Goal: Information Seeking & Learning: Learn about a topic

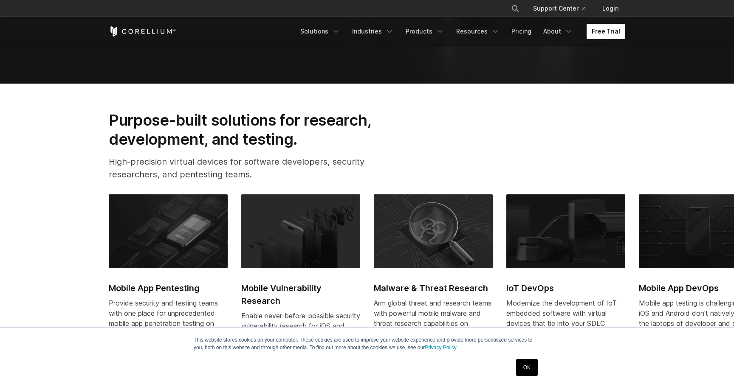
scroll to position [384, 0]
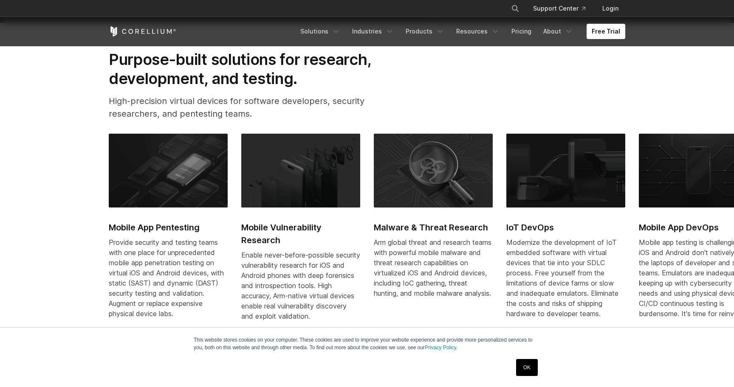
click at [537, 224] on h2 "IoT DevOps" at bounding box center [565, 227] width 119 height 13
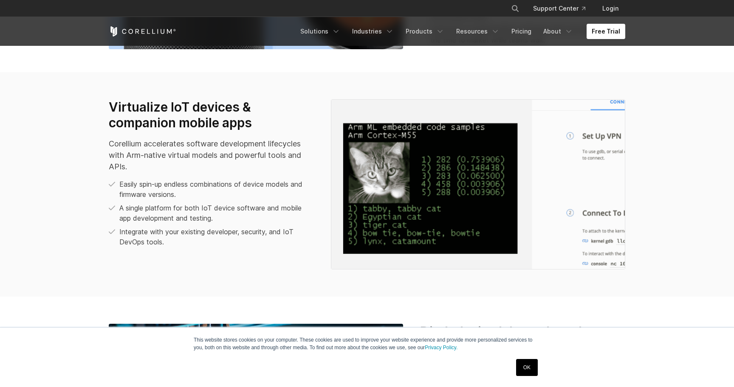
scroll to position [645, 0]
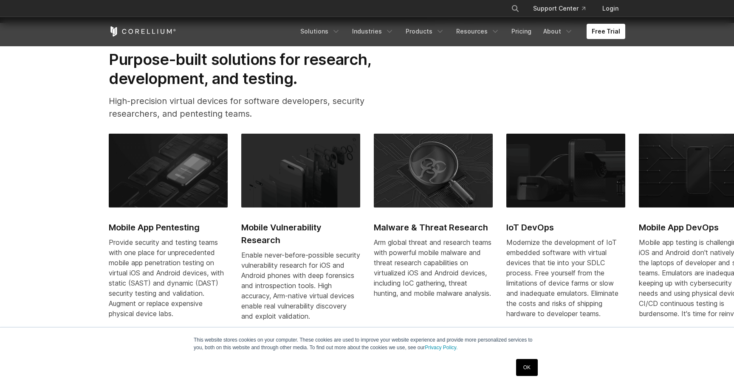
scroll to position [384, 0]
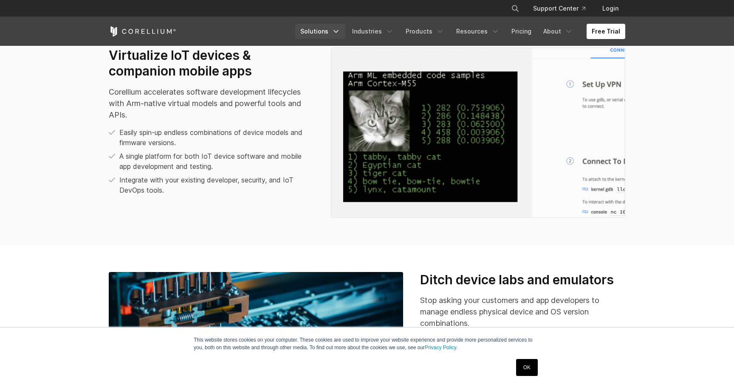
click at [331, 29] on link "Solutions" at bounding box center [320, 31] width 50 height 15
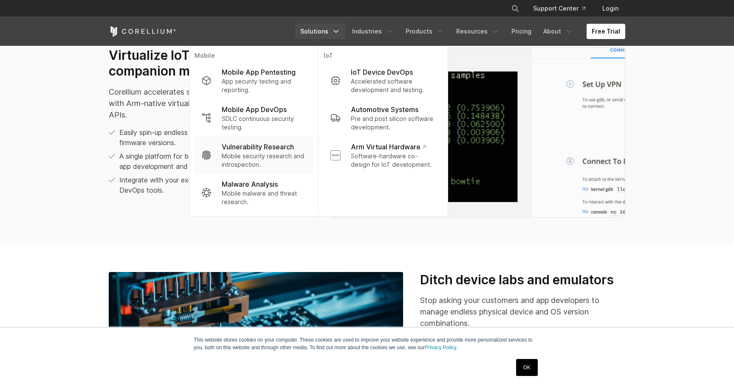
click at [276, 152] on p "Vulnerability Research" at bounding box center [258, 147] width 72 height 10
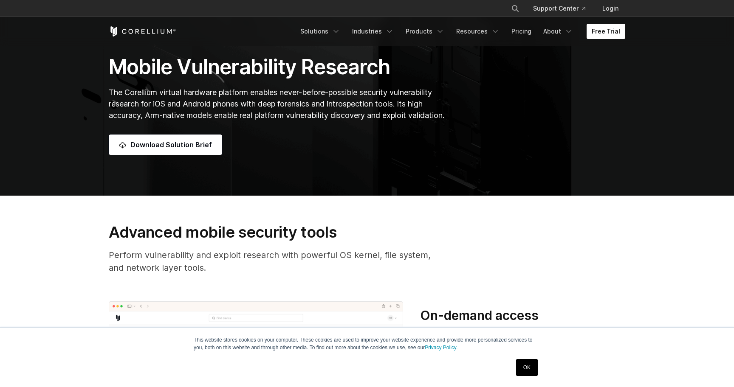
scroll to position [170, 0]
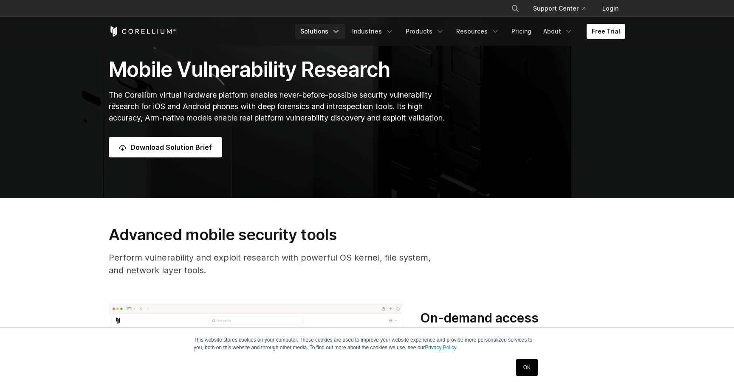
click at [340, 34] on icon "Navigation Menu" at bounding box center [336, 31] width 8 height 8
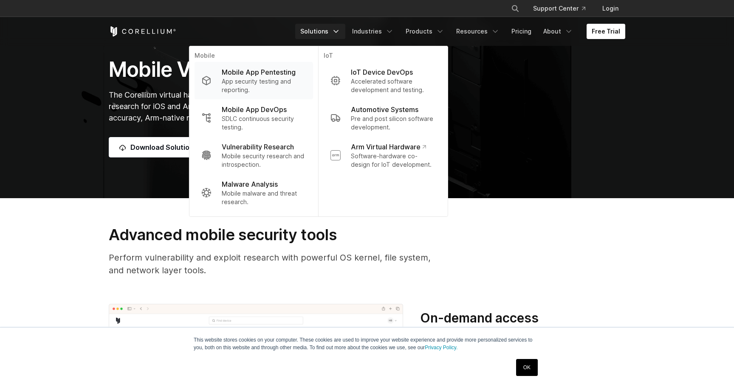
click at [291, 78] on p "App security testing and reporting." at bounding box center [264, 85] width 85 height 17
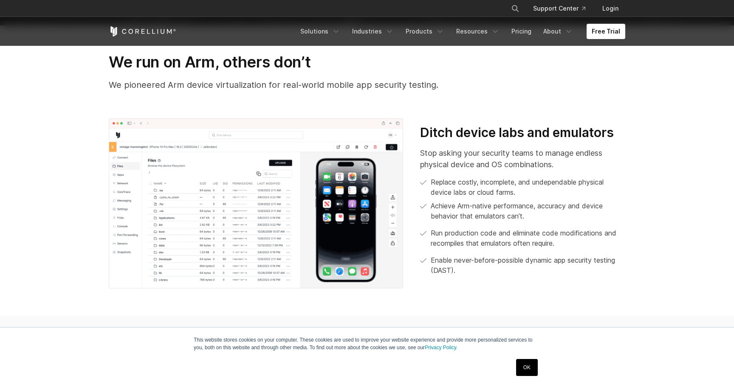
scroll to position [348, 0]
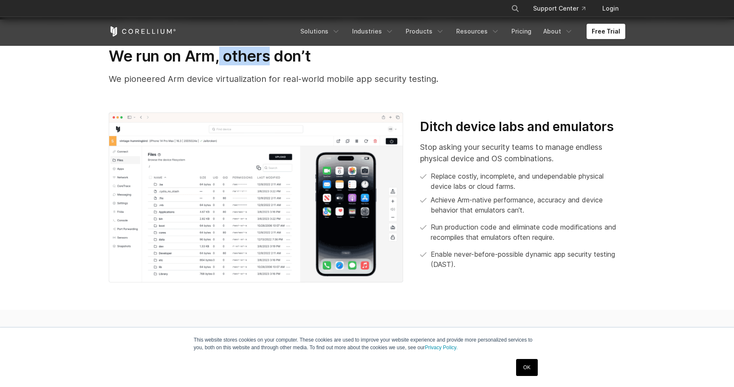
drag, startPoint x: 221, startPoint y: 57, endPoint x: 277, endPoint y: 56, distance: 55.2
click at [275, 56] on h3 "We run on Arm, others don’t" at bounding box center [367, 56] width 517 height 19
click at [296, 56] on h3 "We run on Arm, others don’t" at bounding box center [367, 56] width 517 height 19
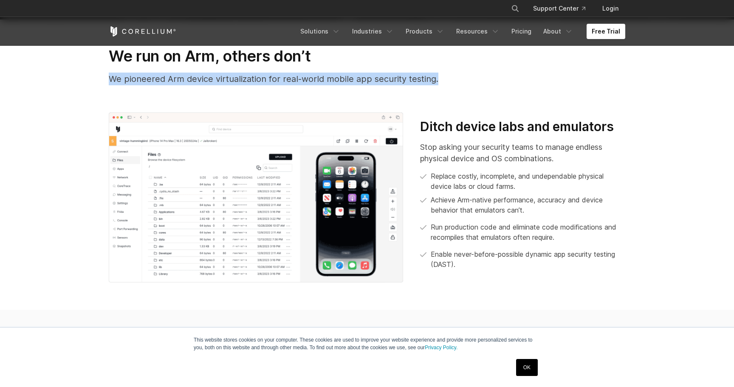
drag, startPoint x: 96, startPoint y: 76, endPoint x: 433, endPoint y: 82, distance: 337.8
click at [433, 82] on section "We run on Arm, others don’t We pioneered Arm device virtualization for real-wor…" at bounding box center [367, 165] width 734 height 291
click at [433, 82] on p "We pioneered Arm device virtualization for real-world mobile app security testi…" at bounding box center [367, 79] width 517 height 13
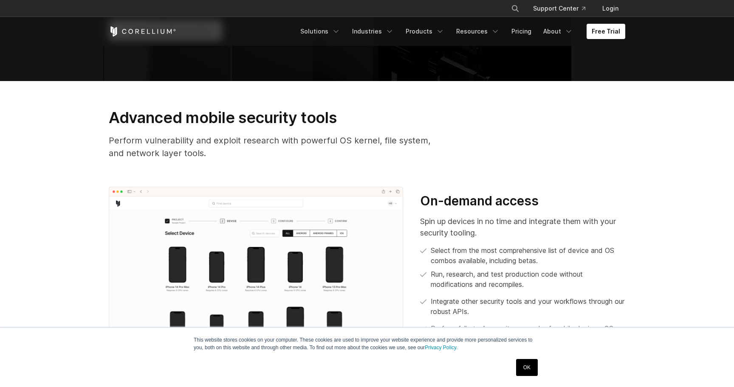
scroll to position [393, 0]
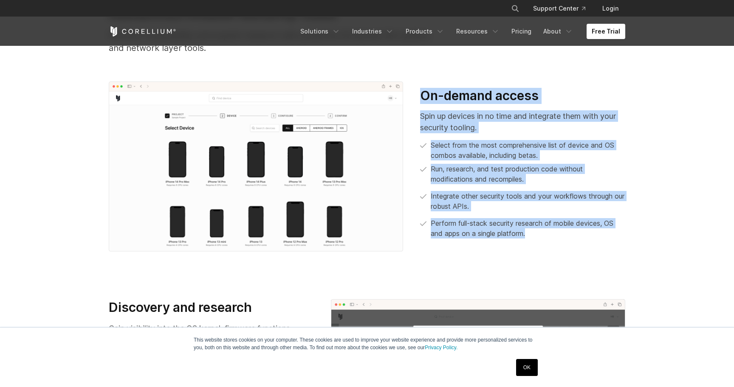
drag, startPoint x: 424, startPoint y: 93, endPoint x: 535, endPoint y: 234, distance: 178.5
click at [535, 234] on div "On-demand access Spin up devices in no time and integrate them with your securi…" at bounding box center [522, 163] width 205 height 151
click at [535, 234] on p "Perform full-stack security research of mobile devices, OS and apps on a single…" at bounding box center [528, 228] width 195 height 20
drag, startPoint x: 553, startPoint y: 233, endPoint x: 424, endPoint y: 102, distance: 183.9
click at [424, 102] on div "On-demand access Spin up devices in no time and integrate them with your securi…" at bounding box center [522, 163] width 205 height 151
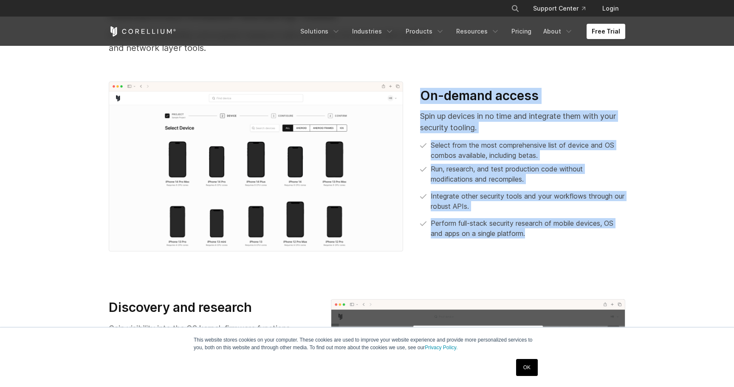
click at [424, 102] on h3 "On-demand access" at bounding box center [522, 96] width 205 height 16
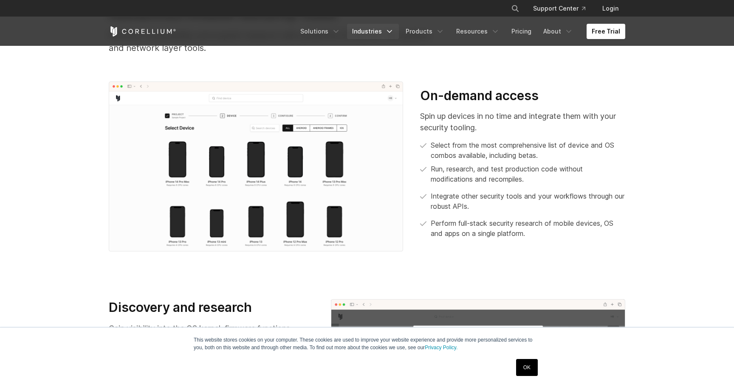
click at [385, 30] on link "Industries" at bounding box center [373, 31] width 52 height 15
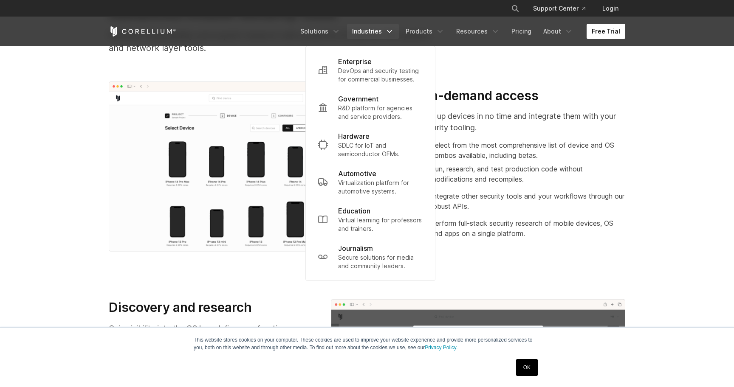
click at [394, 34] on icon "Navigation Menu" at bounding box center [389, 31] width 8 height 8
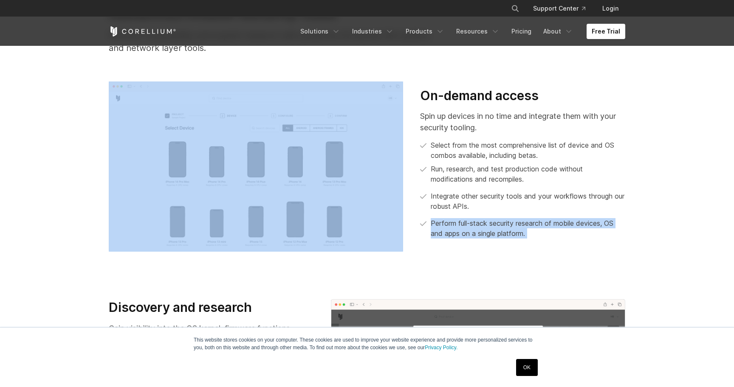
drag, startPoint x: 413, startPoint y: 84, endPoint x: 527, endPoint y: 220, distance: 177.0
click at [524, 216] on div "On-demand access Spin up devices in no time and integrate them with your securi…" at bounding box center [367, 167] width 534 height 171
click at [529, 221] on p "Perform full-stack security research of mobile devices, OS and apps on a single…" at bounding box center [528, 228] width 195 height 20
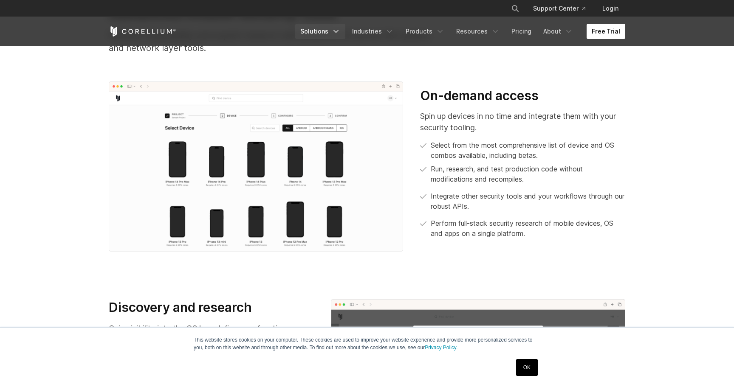
click at [338, 35] on link "Solutions" at bounding box center [320, 31] width 50 height 15
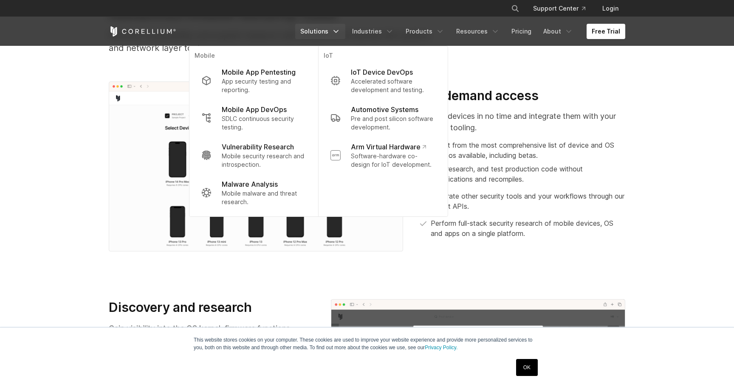
click at [475, 238] on p "Perform full-stack security research of mobile devices, OS and apps on a single…" at bounding box center [528, 228] width 195 height 20
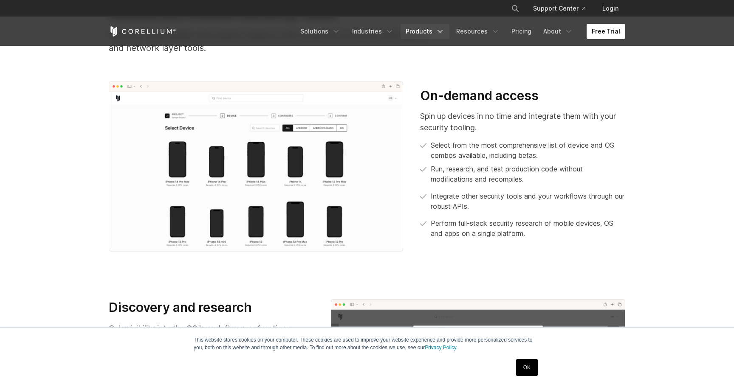
click at [442, 31] on polyline "Navigation Menu" at bounding box center [440, 32] width 4 height 2
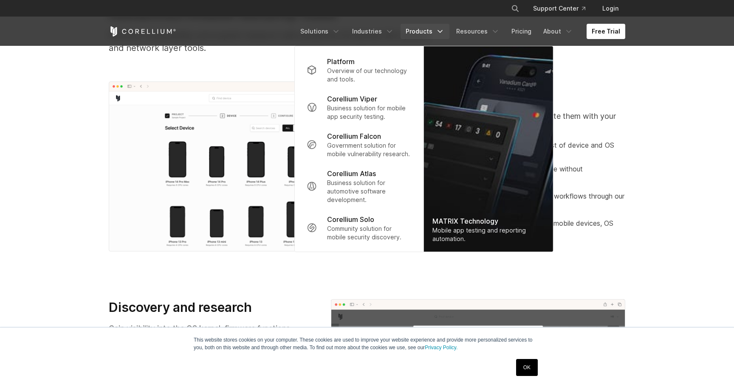
click at [237, 280] on section "Discovery and research Gain visibility into the OS kernel, firmware functions, …" at bounding box center [367, 381] width 734 height 218
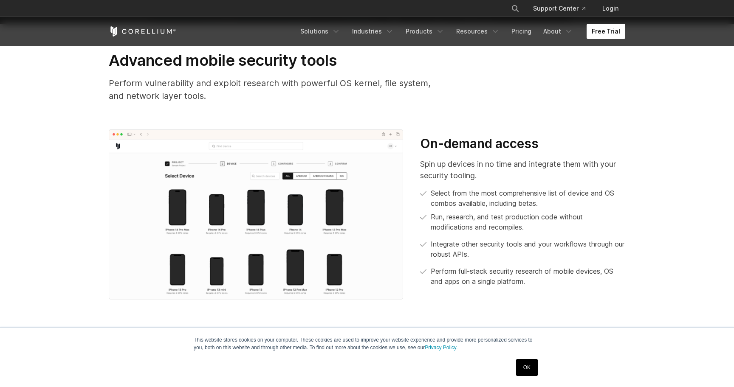
scroll to position [351, 0]
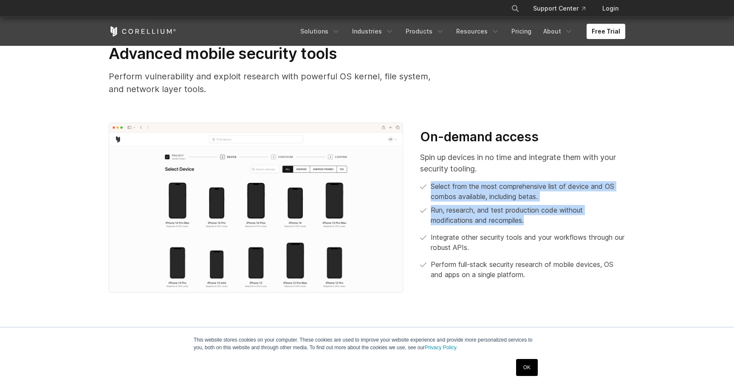
drag, startPoint x: 473, startPoint y: 181, endPoint x: 536, endPoint y: 223, distance: 75.4
click at [536, 223] on div "Spin up devices in no time and integrate them with your security tooling. Selec…" at bounding box center [522, 216] width 205 height 128
click at [536, 223] on p "Run, research, and test production code without modifications and recompiles." at bounding box center [528, 215] width 195 height 20
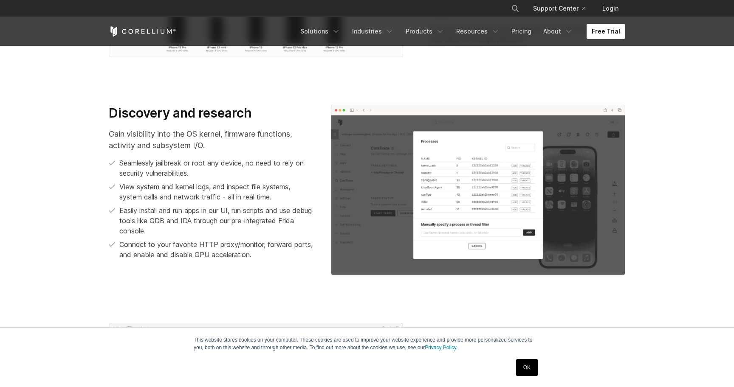
scroll to position [710, 0]
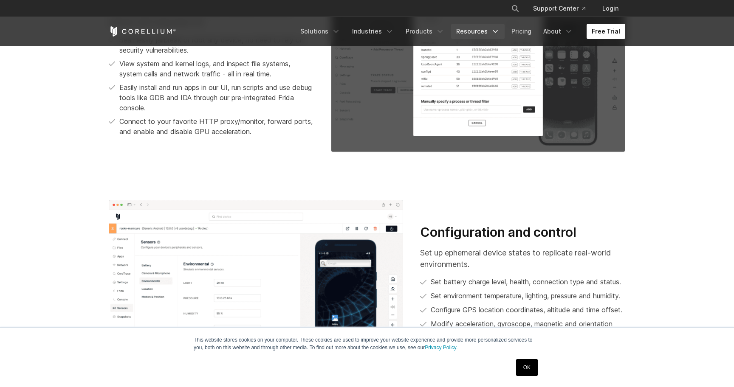
click at [493, 34] on link "Resources" at bounding box center [478, 31] width 54 height 15
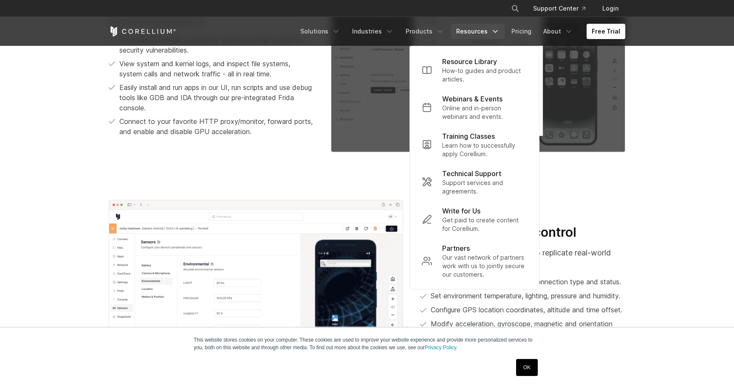
click at [365, 164] on section "Discovery and research Gain visibility into the OS kernel, firmware functions, …" at bounding box center [367, 64] width 734 height 218
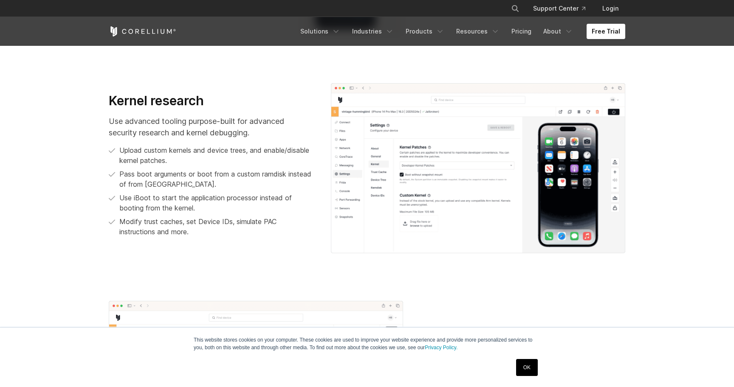
scroll to position [1041, 0]
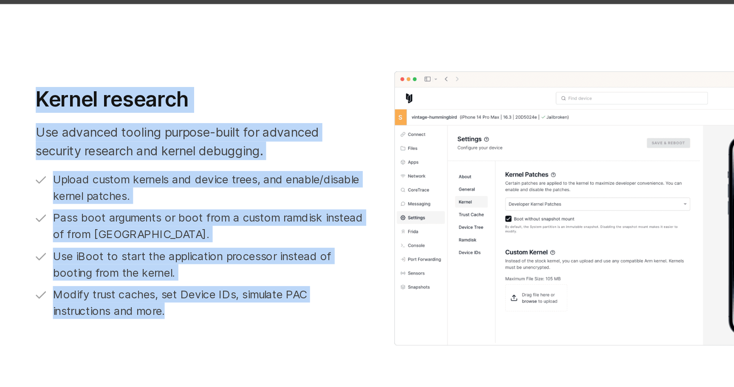
drag, startPoint x: 193, startPoint y: 248, endPoint x: 106, endPoint y: 93, distance: 177.7
click at [106, 93] on div "Kernel research Use advanced tooling purpose-built for advanced security resear…" at bounding box center [367, 173] width 534 height 171
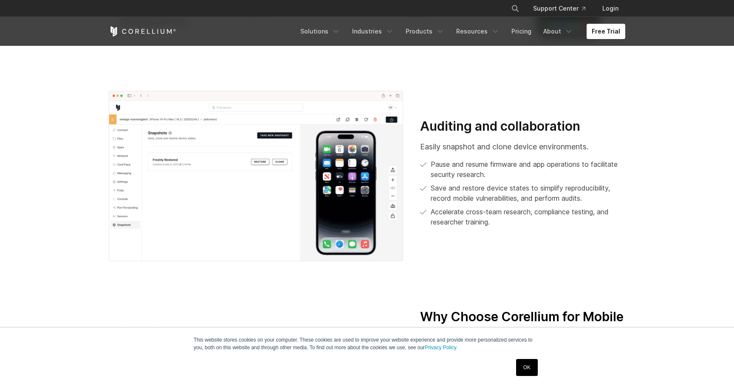
scroll to position [1252, 0]
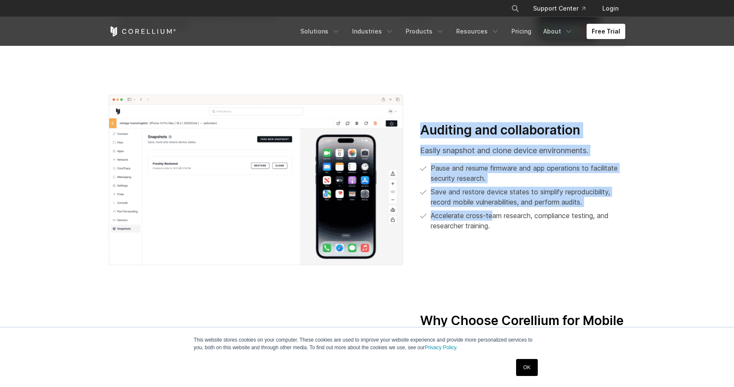
drag, startPoint x: 424, startPoint y: 133, endPoint x: 495, endPoint y: 221, distance: 112.9
click at [495, 221] on div "Auditing and collaboration Easily snapshot and clone device environments. Pause…" at bounding box center [522, 176] width 205 height 109
click at [495, 221] on p "Accelerate cross-team research, compliance testing, and researcher training." at bounding box center [528, 221] width 195 height 20
drag, startPoint x: 500, startPoint y: 229, endPoint x: 419, endPoint y: 128, distance: 129.3
click at [419, 128] on div "Auditing and collaboration Easily snapshot and clone device environments. Pause…" at bounding box center [523, 180] width 222 height 116
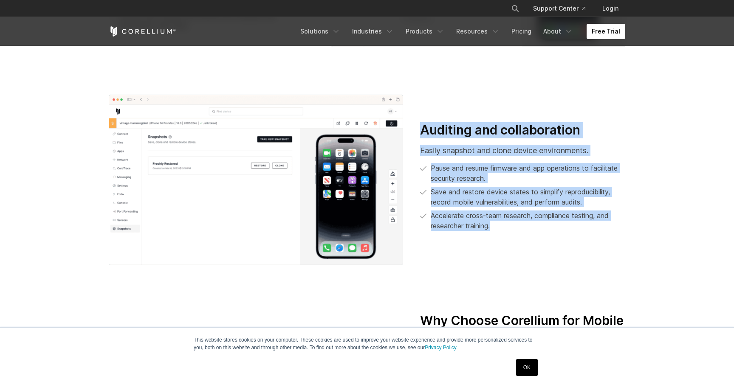
click at [419, 128] on div "Auditing and collaboration Easily snapshot and clone device environments. Pause…" at bounding box center [523, 180] width 222 height 116
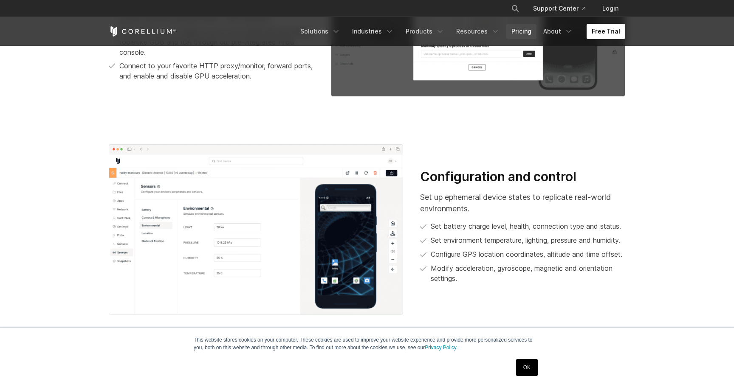
scroll to position [763, 0]
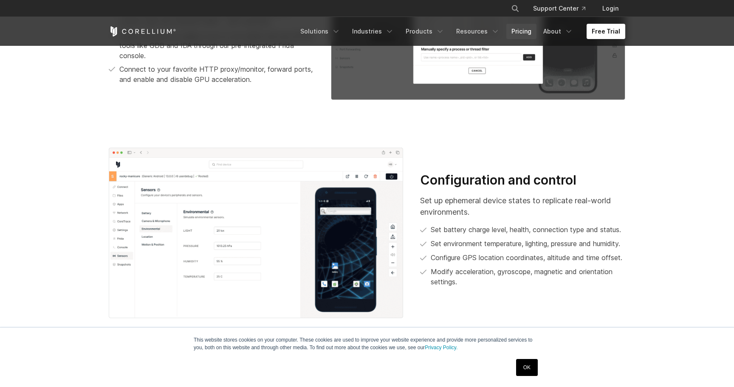
click at [522, 26] on link "Pricing" at bounding box center [521, 31] width 30 height 15
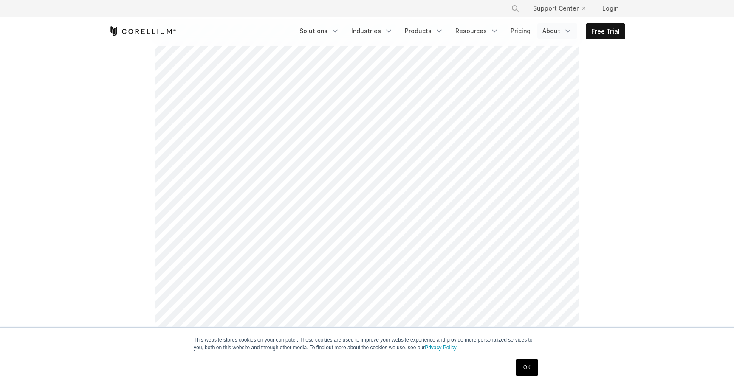
click at [555, 34] on link "About" at bounding box center [557, 30] width 40 height 15
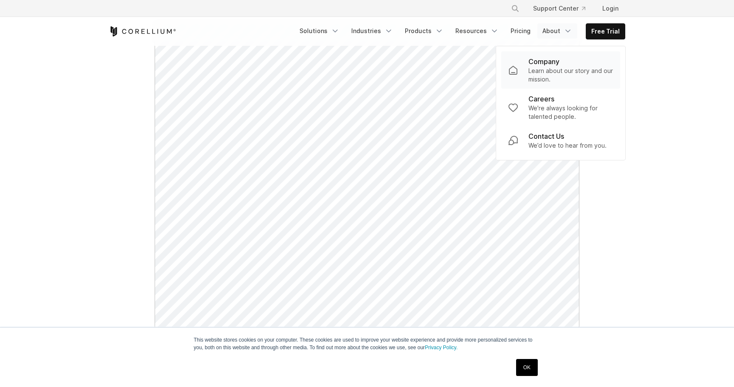
click at [554, 68] on p "Learn about our story and our mission." at bounding box center [571, 75] width 85 height 17
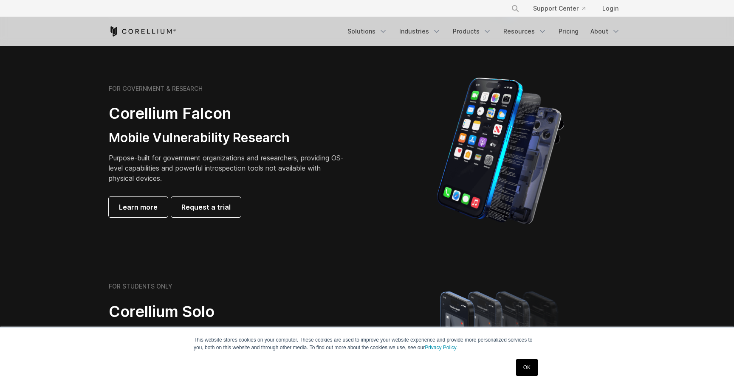
scroll to position [521, 0]
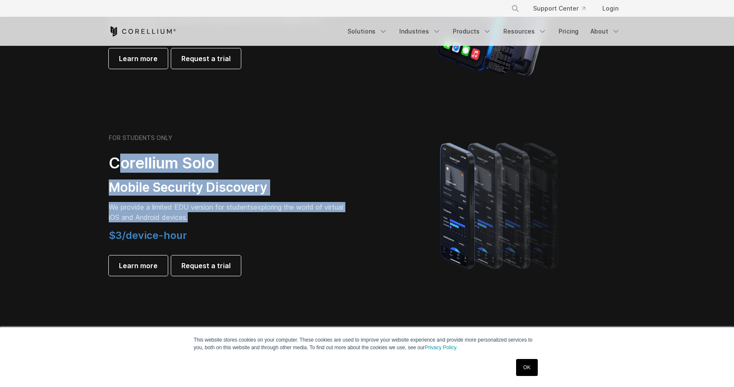
drag, startPoint x: 265, startPoint y: 215, endPoint x: 117, endPoint y: 166, distance: 155.9
click at [117, 166] on div "FOR STUDENTS ONLY Corellium Solo Mobile Security Discovery We provide a limited…" at bounding box center [228, 205] width 238 height 142
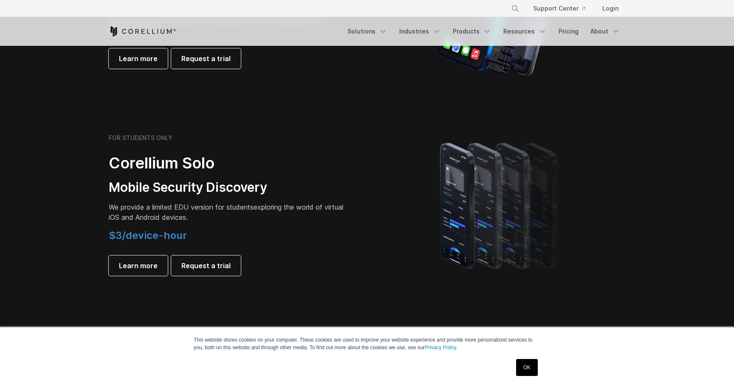
click at [227, 224] on div "FOR STUDENTS ONLY Corellium Solo Mobile Security Discovery We provide a limited…" at bounding box center [228, 205] width 238 height 142
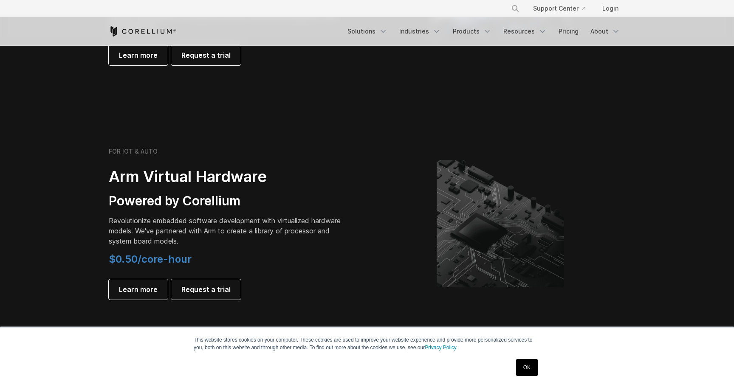
scroll to position [948, 0]
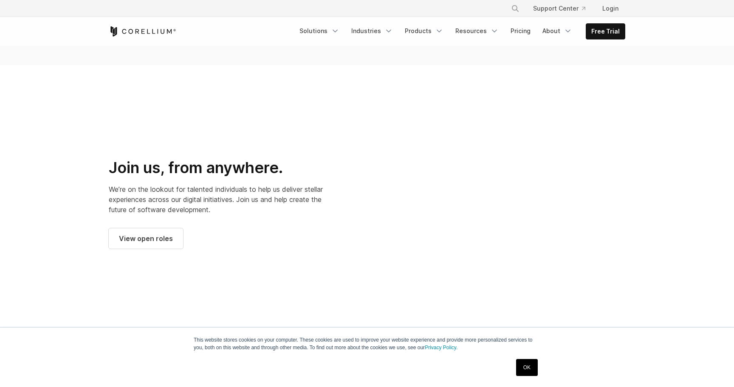
scroll to position [1100, 0]
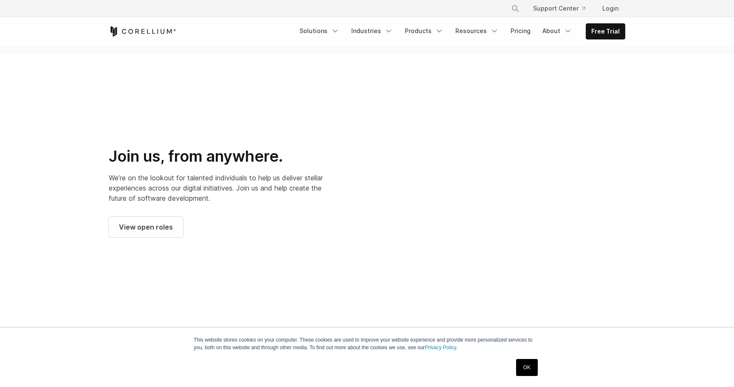
click at [625, 179] on div at bounding box center [501, 193] width 250 height 250
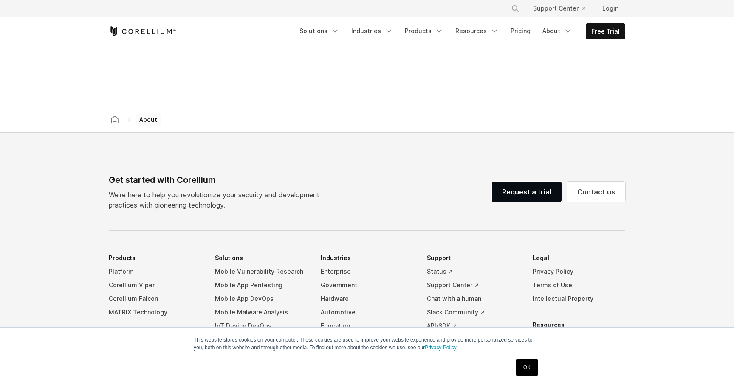
scroll to position [1438, 0]
